Goal: Complete application form

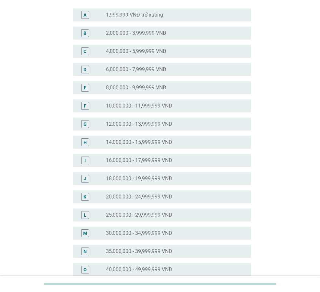
scroll to position [97, 0]
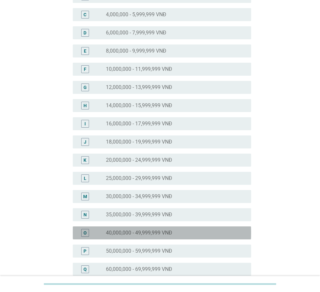
click at [147, 234] on label "40,000,000 - 49,999,999 VNĐ" at bounding box center [139, 233] width 66 height 6
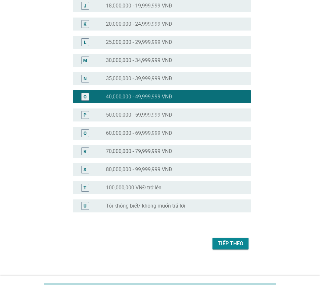
scroll to position [238, 0]
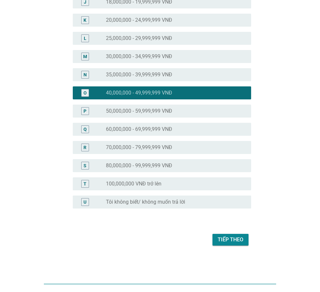
click at [219, 240] on div "Tiếp theo" at bounding box center [231, 240] width 26 height 8
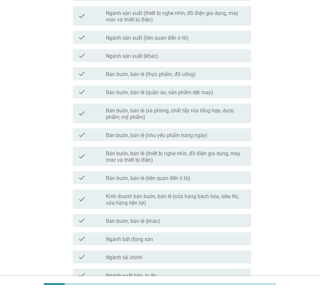
scroll to position [260, 0]
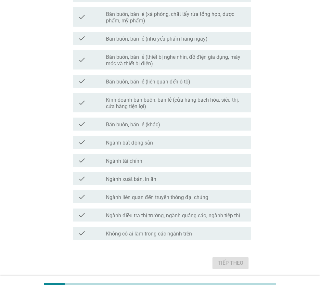
drag, startPoint x: 158, startPoint y: 236, endPoint x: 162, endPoint y: 237, distance: 4.3
click at [158, 236] on label "Không có ai làm trong các ngành trên" at bounding box center [149, 234] width 86 height 6
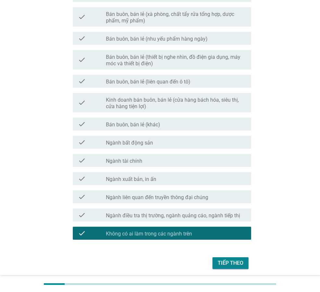
click at [239, 264] on div "Tiếp theo" at bounding box center [231, 263] width 26 height 8
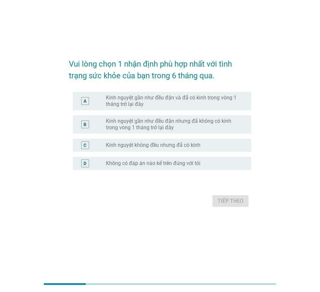
scroll to position [0, 0]
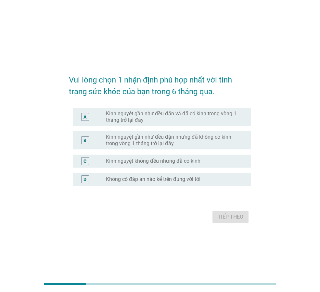
click at [182, 126] on div "A radio_button_unchecked Kinh nguyệt gần như đều đặn và đã có kinh trong vòng 1…" at bounding box center [160, 116] width 182 height 23
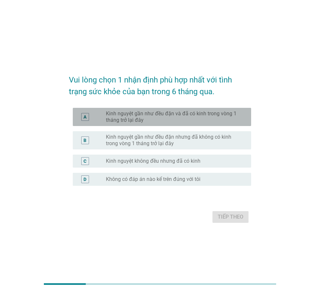
click at [166, 114] on label "Kinh nguyệt gần như đều đặn và đã có kinh trong vòng 1 tháng trở lại đây" at bounding box center [173, 116] width 135 height 13
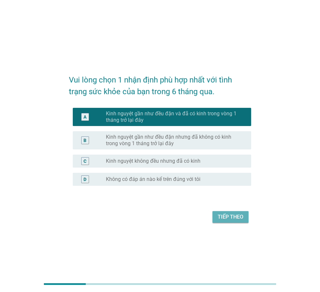
drag, startPoint x: 231, startPoint y: 216, endPoint x: 298, endPoint y: 177, distance: 77.6
click at [232, 215] on div "Tiếp theo" at bounding box center [231, 217] width 26 height 8
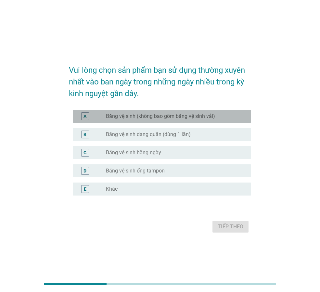
click at [166, 117] on label "Băng vệ sinh (không bao gồm băng vệ sinh vải)" at bounding box center [160, 116] width 109 height 6
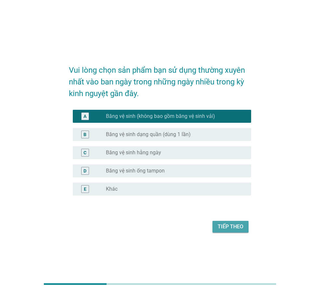
click at [226, 232] on button "Tiếp theo" at bounding box center [231, 227] width 36 height 12
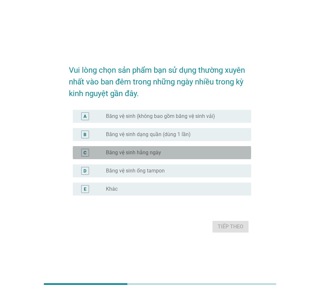
click at [154, 149] on label "Băng vệ sinh hằng ngày" at bounding box center [133, 152] width 55 height 6
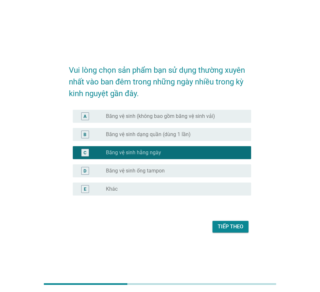
click at [151, 169] on label "Băng vệ sinh ống tampon" at bounding box center [135, 171] width 59 height 6
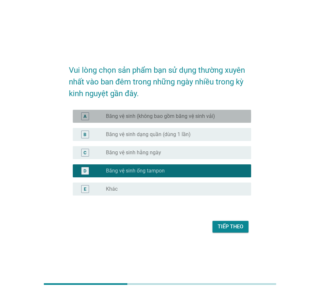
click at [160, 115] on label "Băng vệ sinh (không bao gồm băng vệ sinh vải)" at bounding box center [160, 116] width 109 height 6
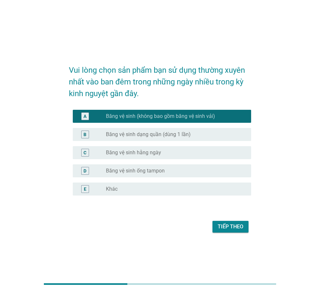
click at [226, 227] on div "Tiếp theo" at bounding box center [231, 227] width 26 height 8
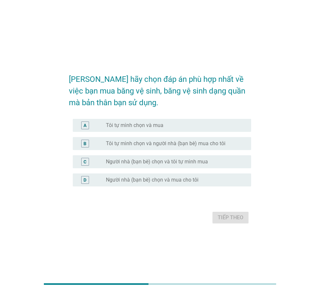
click at [155, 128] on label "Tôi tự mình chọn và mua" at bounding box center [135, 125] width 58 height 6
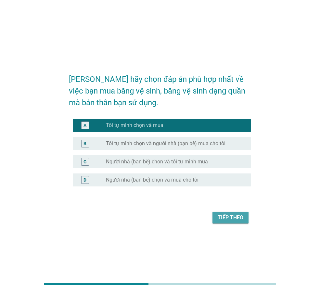
click at [232, 216] on div "Tiếp theo" at bounding box center [231, 218] width 26 height 8
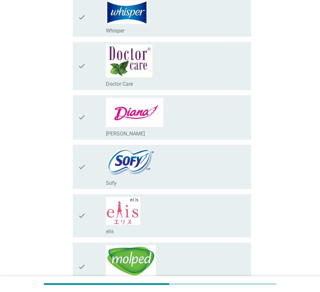
scroll to position [97, 0]
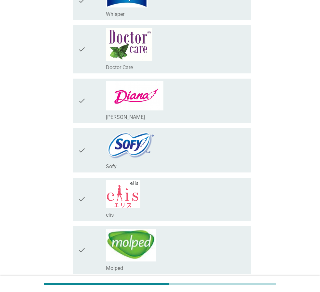
click at [155, 112] on div "check_box_outline_blank [PERSON_NAME]" at bounding box center [176, 100] width 140 height 39
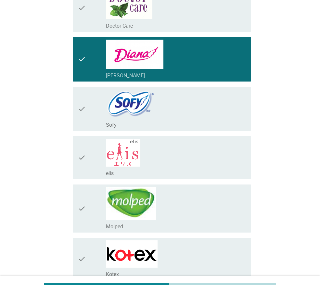
scroll to position [227, 0]
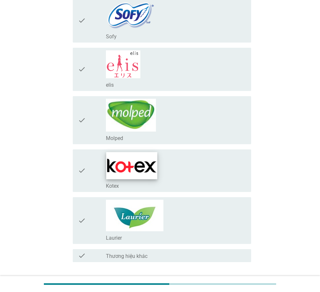
click at [141, 175] on img at bounding box center [131, 165] width 51 height 27
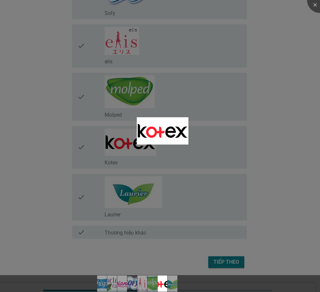
scroll to position [257, 0]
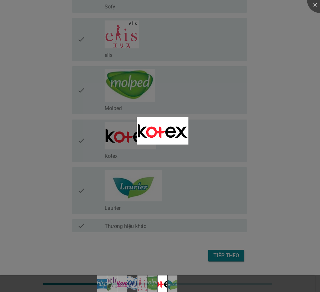
click at [79, 142] on div at bounding box center [160, 146] width 320 height 292
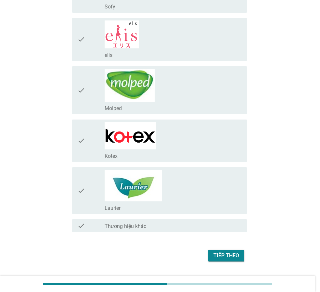
click at [88, 142] on body "Vui lòng chọn tất cả các thương hiệu băng vệ sinh mà bạn biết trong danh sách d…" at bounding box center [160, 18] width 320 height 550
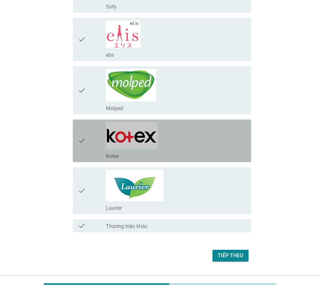
click at [88, 142] on div "check" at bounding box center [92, 140] width 28 height 37
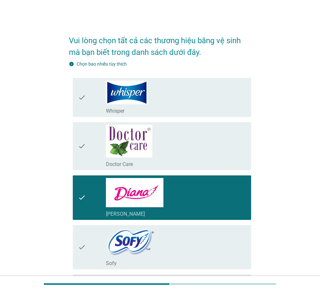
scroll to position [0, 0]
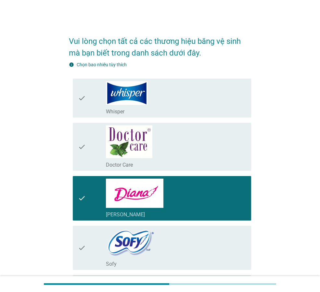
click at [186, 141] on div "check_box_outline_blank Doctor Care" at bounding box center [176, 146] width 140 height 43
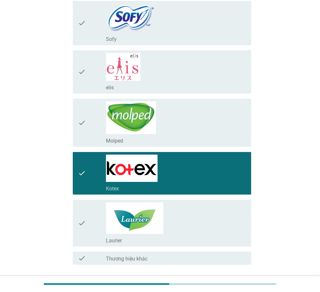
scroll to position [273, 0]
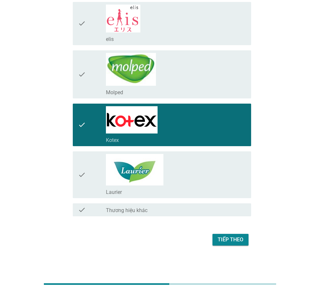
click at [227, 240] on div "Tiếp theo" at bounding box center [231, 240] width 26 height 8
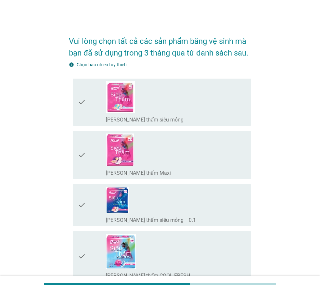
click at [169, 111] on div "check_box_outline_blank [PERSON_NAME] thấm siêu mỏng" at bounding box center [176, 102] width 140 height 42
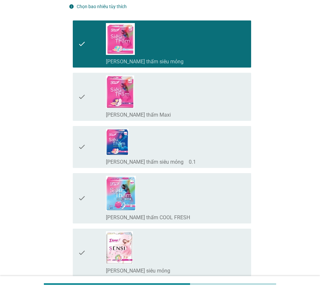
scroll to position [97, 0]
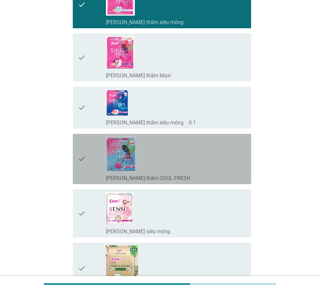
click at [178, 168] on div "check_box_outline_blank [PERSON_NAME] thấm COOL FRESH" at bounding box center [176, 158] width 140 height 45
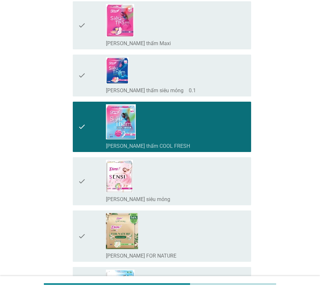
scroll to position [195, 0]
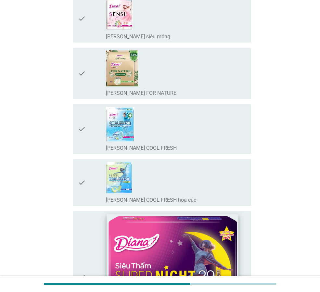
click at [173, 126] on div "check_box_outline_blank [PERSON_NAME] SENSI COOL FRESH" at bounding box center [176, 129] width 140 height 45
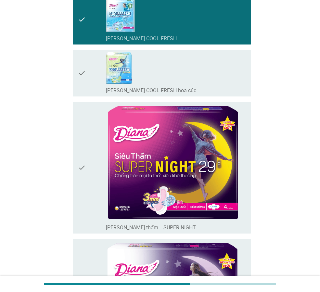
scroll to position [422, 0]
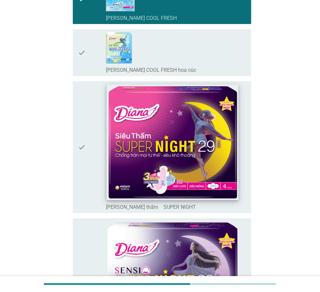
click at [181, 150] on img at bounding box center [173, 142] width 132 height 116
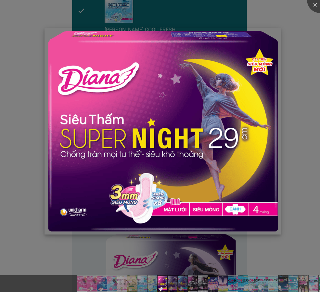
scroll to position [487, 0]
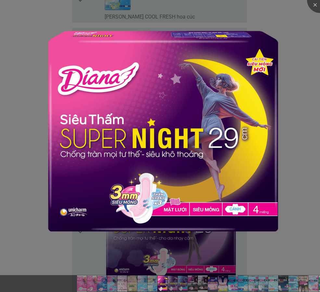
click at [297, 70] on div at bounding box center [160, 146] width 320 height 292
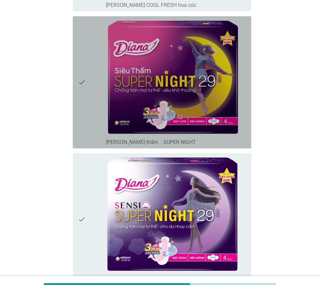
drag, startPoint x: 247, startPoint y: 107, endPoint x: 237, endPoint y: 154, distance: 48.3
click at [247, 107] on div "check check_box_outline_blank [PERSON_NAME] thấm　SUPER NIGHT" at bounding box center [162, 82] width 178 height 132
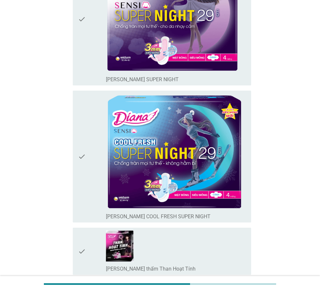
scroll to position [747, 0]
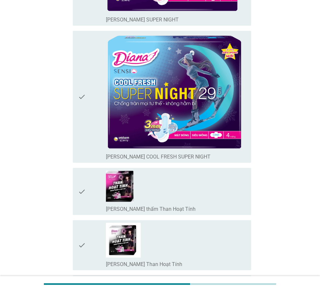
click at [219, 199] on div "check_box_outline_blank [PERSON_NAME] thấm Than Hoạt Tính" at bounding box center [176, 192] width 140 height 42
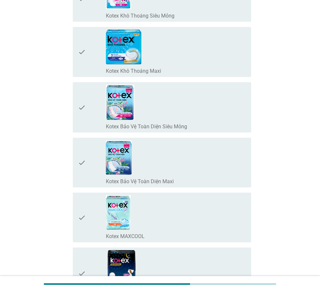
scroll to position [1397, 0]
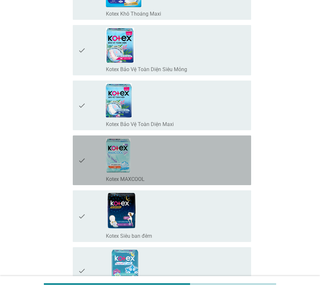
click at [218, 176] on div "check_box_outline_blank Kotex MAXCOOL" at bounding box center [176, 179] width 140 height 8
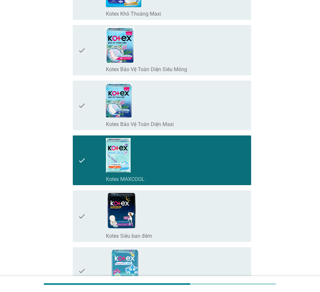
click at [218, 105] on div "check_box_outline_blank Kotex Bảo Vệ Toàn Diện Maxi" at bounding box center [176, 105] width 140 height 45
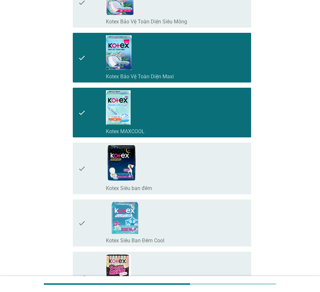
scroll to position [1495, 0]
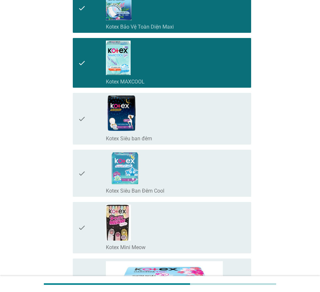
click at [200, 181] on div "check_box_outline_blank Kotex Siêu Ban Đêm Cool" at bounding box center [176, 173] width 140 height 42
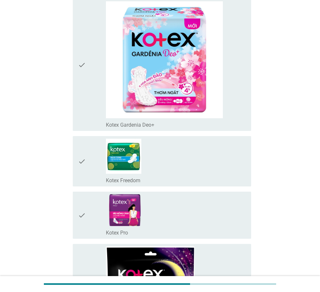
scroll to position [1917, 0]
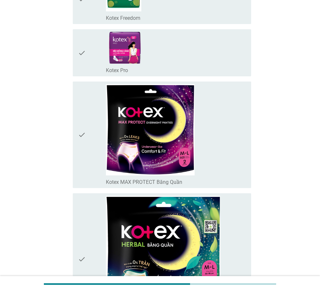
click at [226, 66] on div "check_box_outline_blank Kotex Pro" at bounding box center [176, 53] width 140 height 42
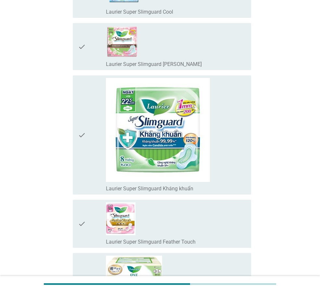
scroll to position [2665, 0]
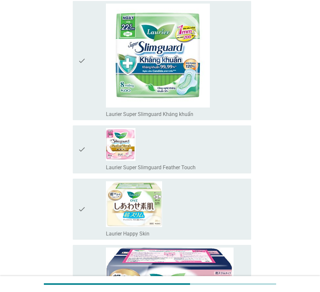
click at [225, 149] on div "check_box_outline_blank Laurier Super Slimguard Feather Touch" at bounding box center [176, 149] width 140 height 43
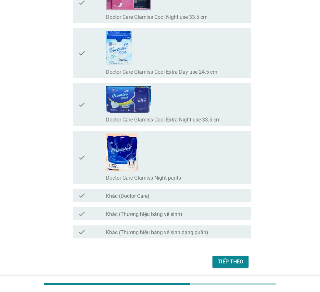
scroll to position [5939, 0]
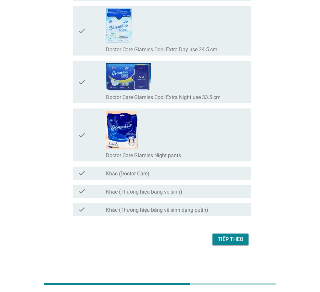
click at [229, 242] on div "Tiếp theo" at bounding box center [231, 240] width 26 height 8
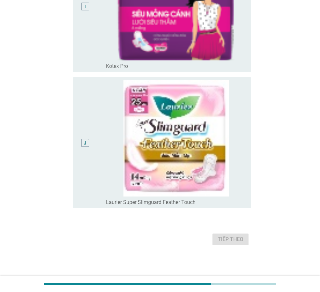
scroll to position [0, 0]
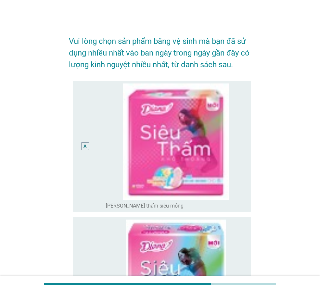
click at [86, 148] on div "A" at bounding box center [85, 146] width 3 height 7
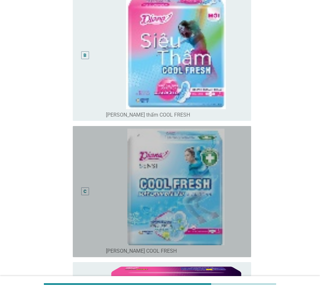
click at [82, 196] on div "C" at bounding box center [85, 192] width 14 height 126
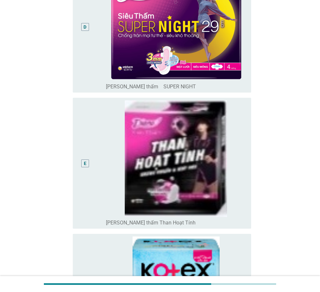
scroll to position [617, 0]
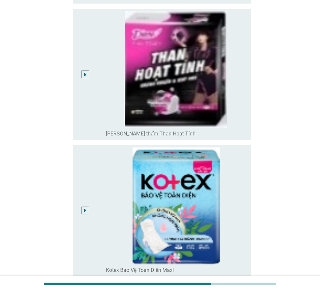
click at [83, 209] on div "F" at bounding box center [85, 211] width 8 height 8
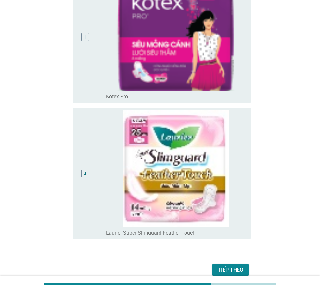
scroll to position [1231, 0]
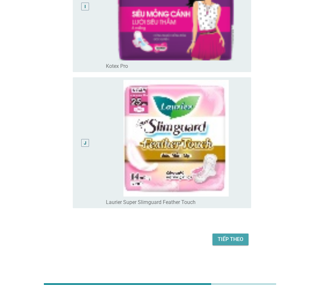
click at [234, 242] on div "Tiếp theo" at bounding box center [231, 240] width 26 height 8
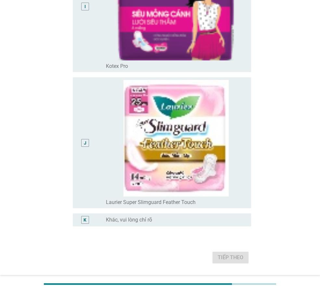
scroll to position [0, 0]
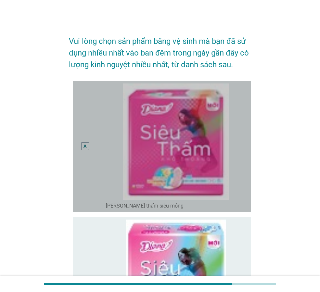
click at [84, 140] on div "A" at bounding box center [85, 147] width 14 height 126
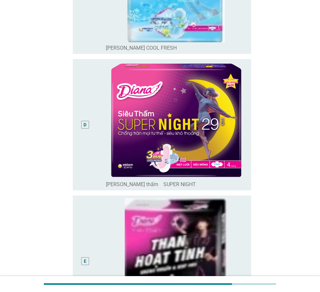
scroll to position [487, 0]
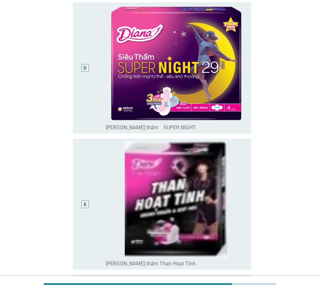
click at [95, 109] on div "D" at bounding box center [92, 68] width 28 height 126
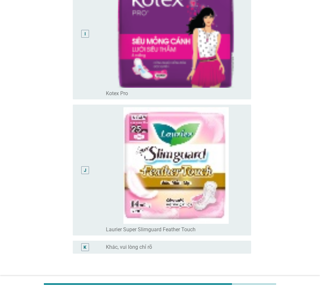
scroll to position [1249, 0]
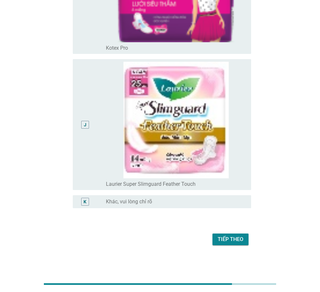
click at [237, 245] on button "Tiếp theo" at bounding box center [231, 240] width 36 height 12
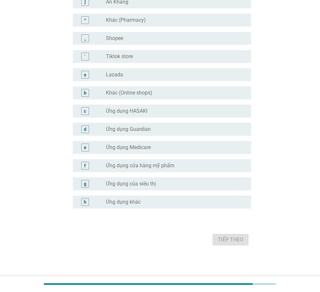
scroll to position [0, 0]
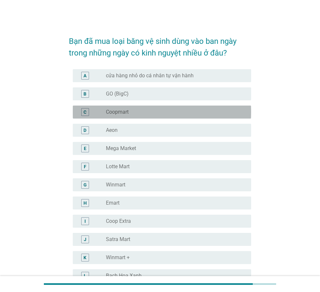
click at [136, 116] on div "C radio_button_unchecked Coopmart" at bounding box center [162, 112] width 178 height 13
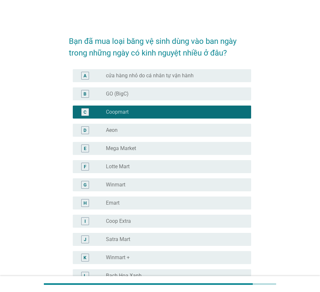
click at [169, 80] on div "A radio_button_unchecked cửa hàng nhỏ do cá nhân tự vận hành" at bounding box center [162, 75] width 178 height 13
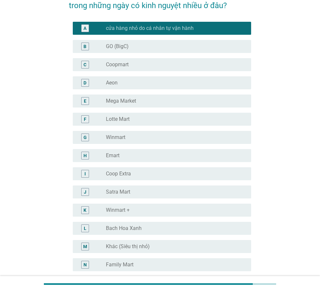
scroll to position [65, 0]
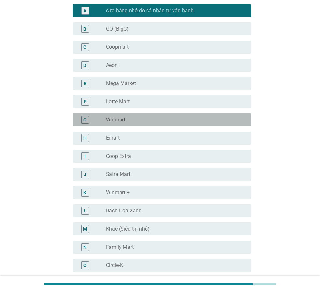
click at [164, 123] on div "radio_button_unchecked Winmart" at bounding box center [173, 120] width 135 height 6
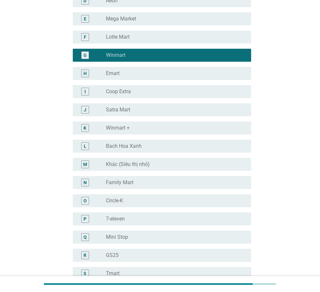
scroll to position [130, 0]
click at [159, 125] on div "radio_button_unchecked Winmart +" at bounding box center [173, 127] width 135 height 6
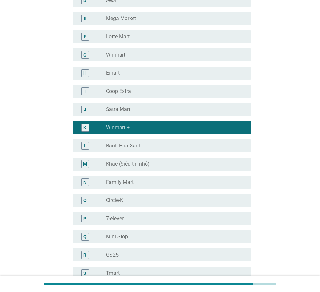
click at [158, 141] on div "L radio_button_unchecked Bach Hoa Xanh" at bounding box center [162, 145] width 178 height 13
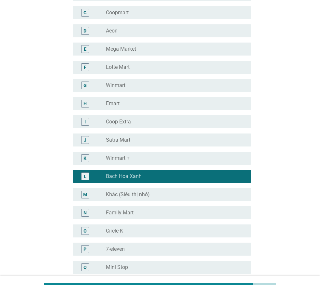
scroll to position [97, 0]
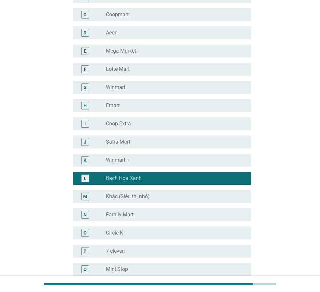
click at [147, 161] on div "radio_button_unchecked Winmart +" at bounding box center [173, 160] width 135 height 6
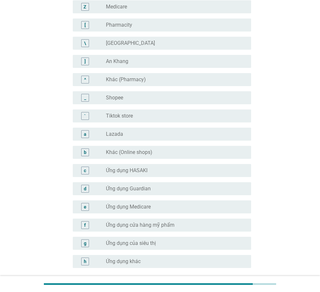
scroll to position [583, 0]
